Goal: Obtain resource: Download file/media

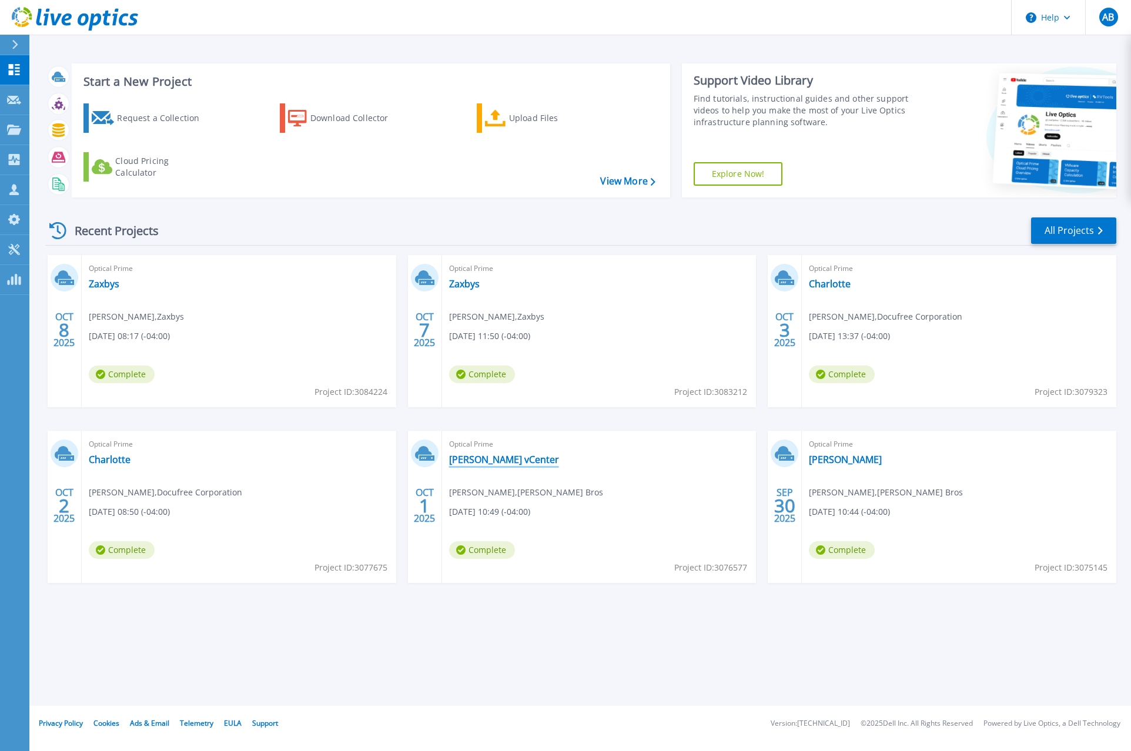
click at [535, 462] on link "[PERSON_NAME] vCenter" at bounding box center [504, 460] width 110 height 12
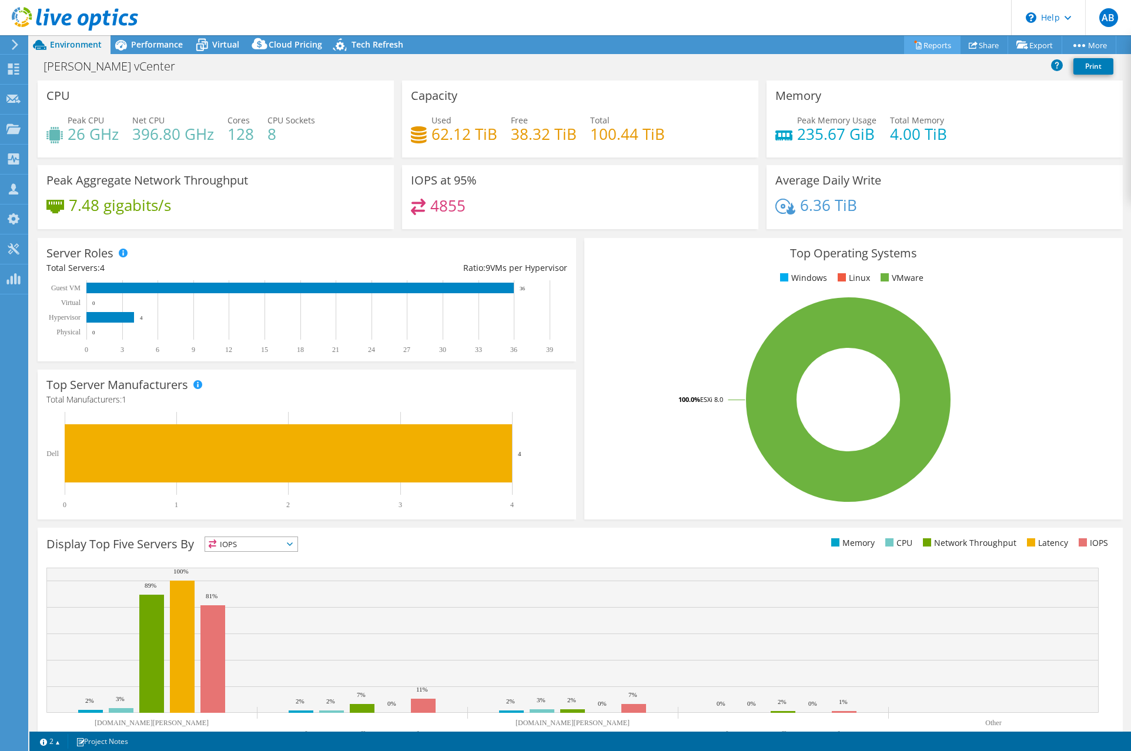
click at [931, 48] on link "Reports" at bounding box center [932, 45] width 56 height 18
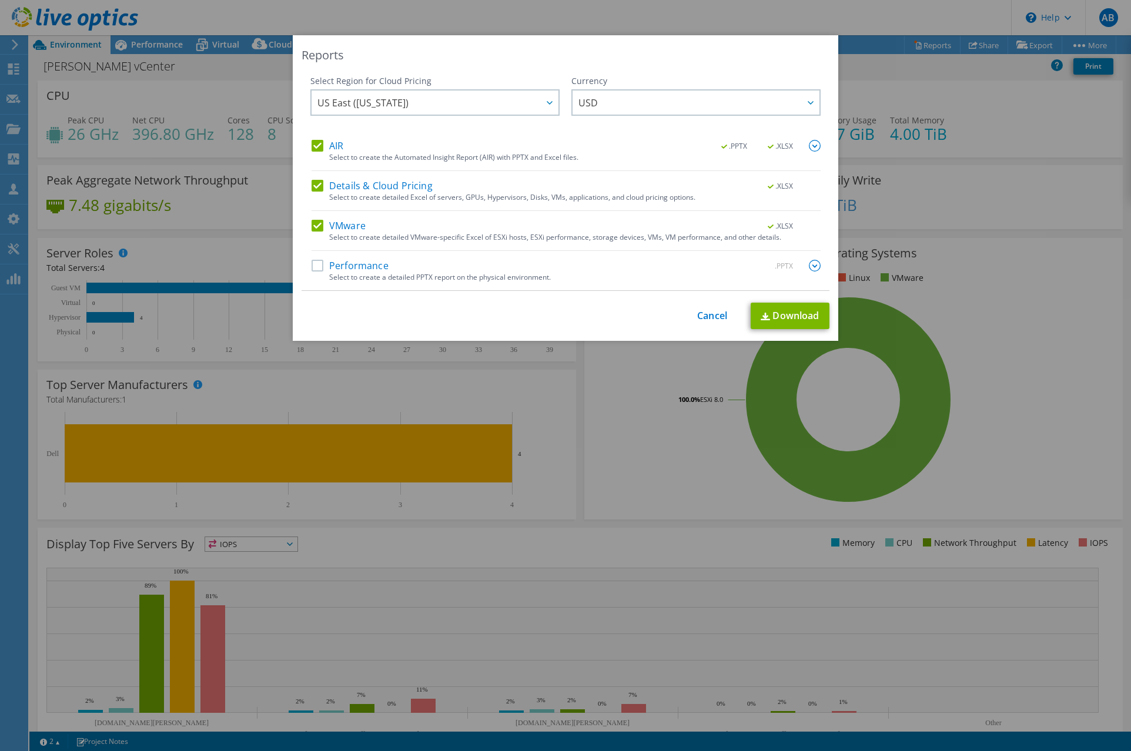
drag, startPoint x: 312, startPoint y: 145, endPoint x: 312, endPoint y: 156, distance: 11.8
click at [312, 145] on label "AIR" at bounding box center [328, 146] width 32 height 12
click at [0, 0] on input "AIR" at bounding box center [0, 0] width 0 height 0
click at [316, 188] on label "Details & Cloud Pricing" at bounding box center [372, 186] width 121 height 12
click at [0, 0] on input "Details & Cloud Pricing" at bounding box center [0, 0] width 0 height 0
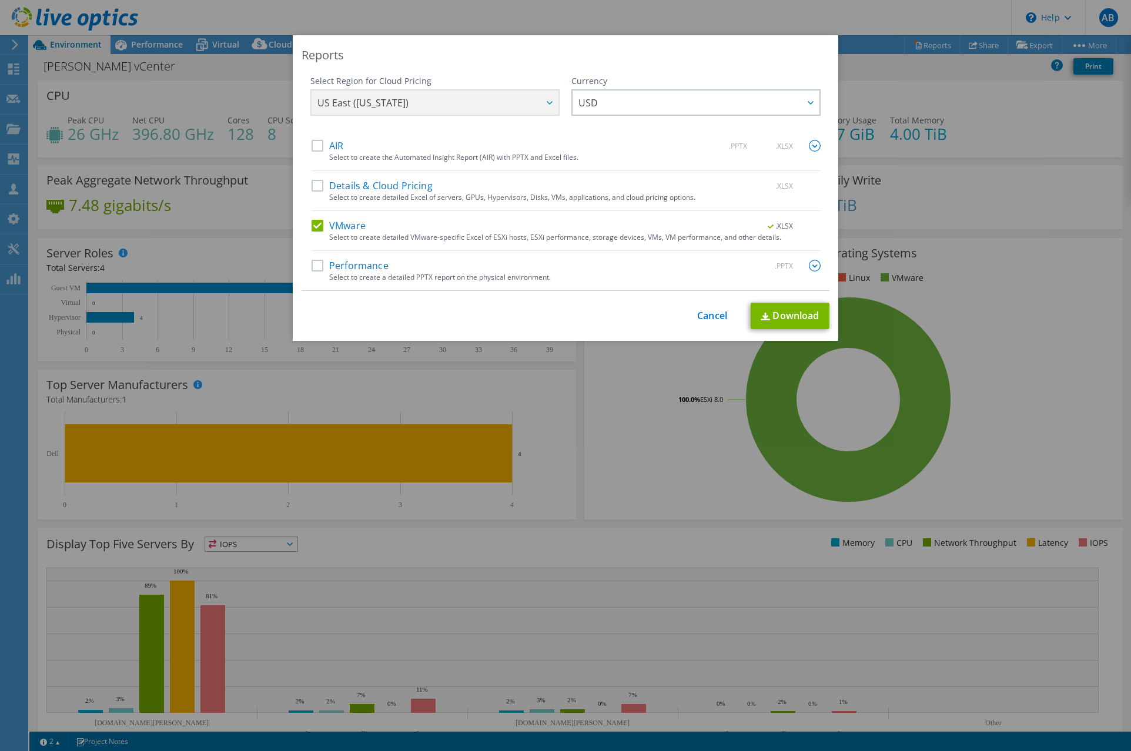
click at [312, 225] on label "VMware" at bounding box center [339, 226] width 54 height 12
click at [0, 0] on input "VMware" at bounding box center [0, 0] width 0 height 0
click at [312, 184] on label "Details & Cloud Pricing" at bounding box center [372, 186] width 121 height 12
click at [0, 0] on input "Details & Cloud Pricing" at bounding box center [0, 0] width 0 height 0
click at [312, 225] on label "VMware" at bounding box center [339, 226] width 54 height 12
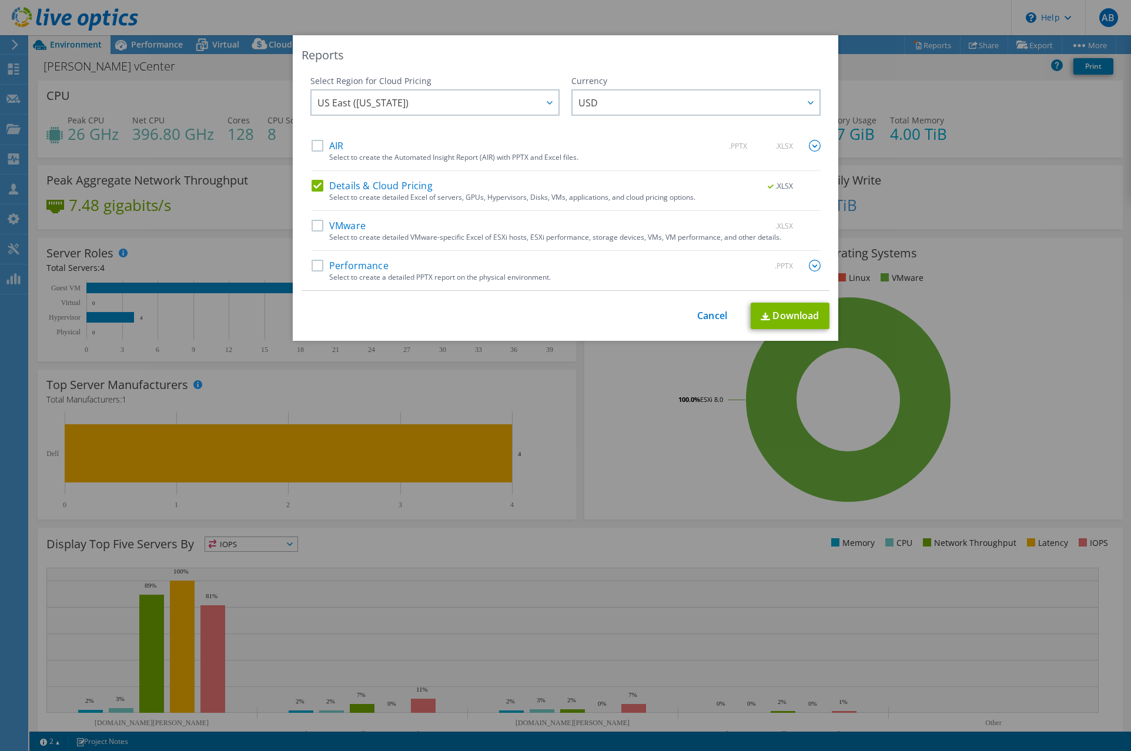
click at [0, 0] on input "VMware" at bounding box center [0, 0] width 0 height 0
click at [316, 186] on label "Details & Cloud Pricing" at bounding box center [372, 186] width 121 height 12
click at [0, 0] on input "Details & Cloud Pricing" at bounding box center [0, 0] width 0 height 0
click at [792, 325] on link "Download" at bounding box center [790, 316] width 79 height 26
